Goal: Find specific page/section: Find specific page/section

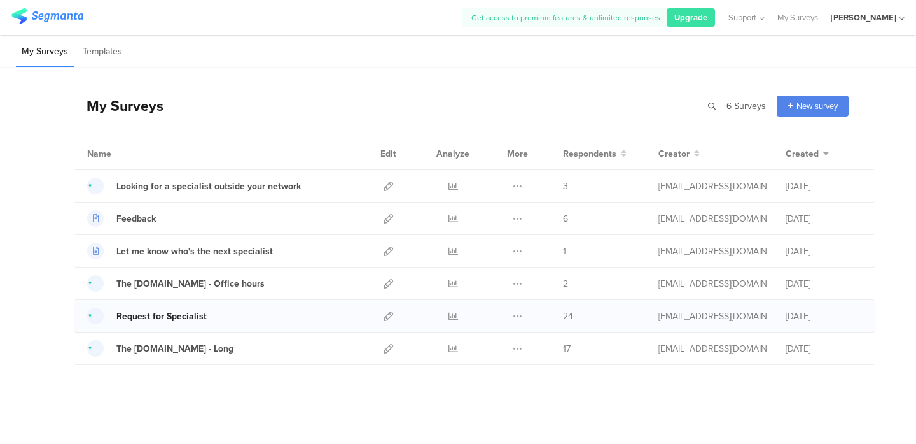
click at [185, 316] on div "Request for Specialist" at bounding box center [161, 315] width 90 height 13
